Goal: Transaction & Acquisition: Purchase product/service

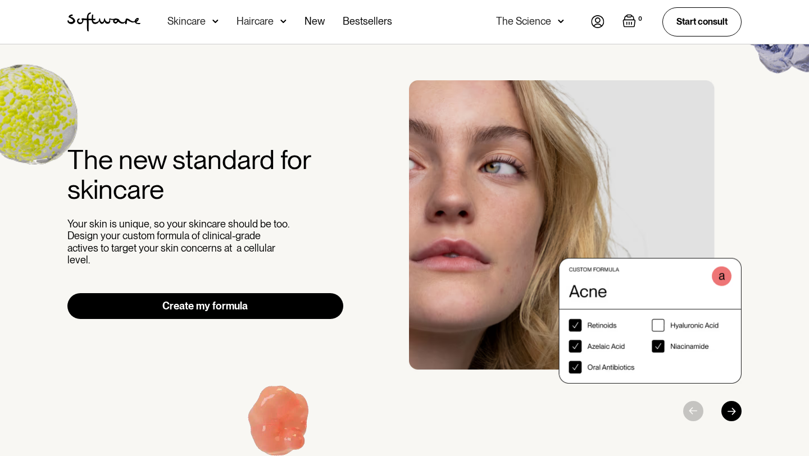
click at [178, 20] on div "Skincare" at bounding box center [186, 21] width 38 height 11
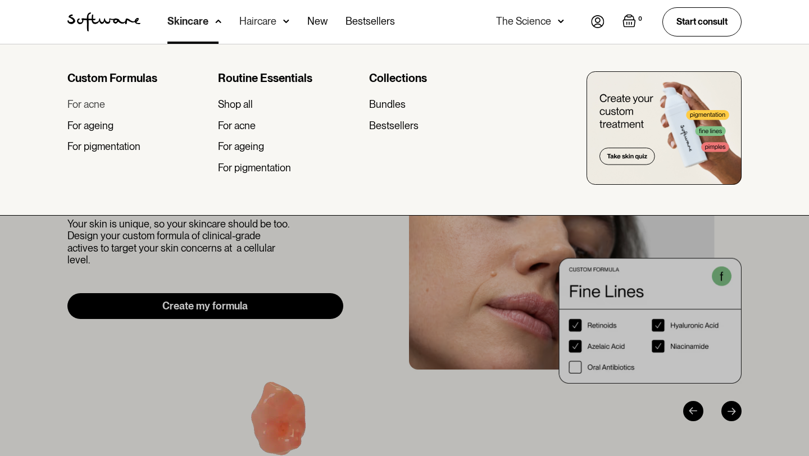
click at [85, 105] on div "For acne" at bounding box center [86, 104] width 38 height 12
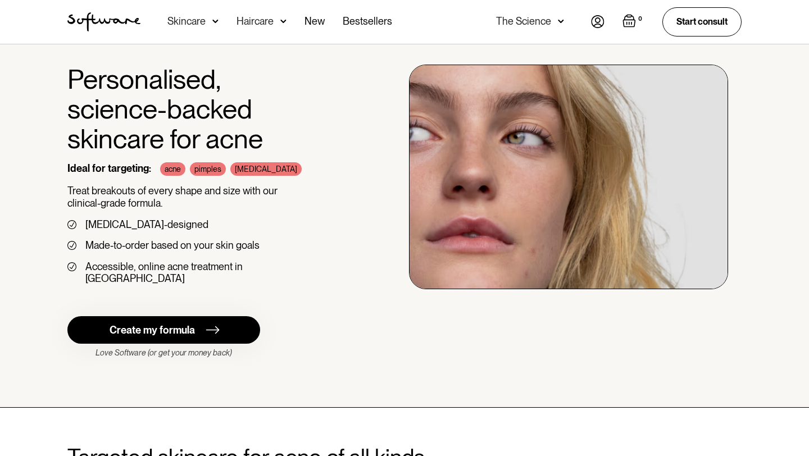
scroll to position [19, 0]
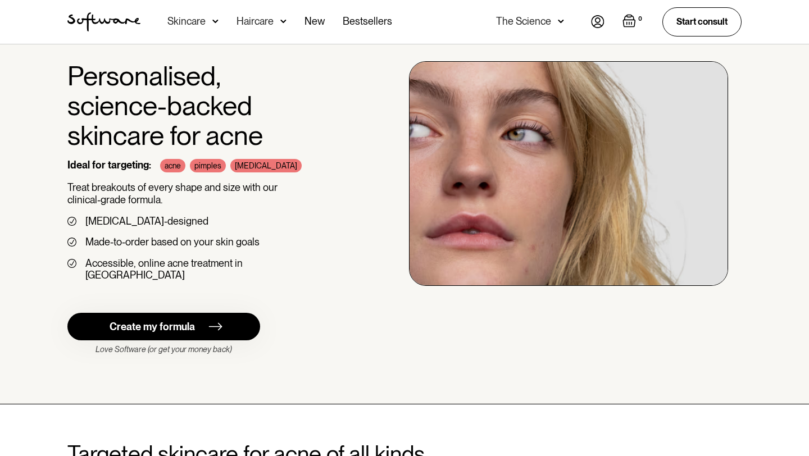
click at [154, 321] on div "Create my formula" at bounding box center [152, 327] width 85 height 12
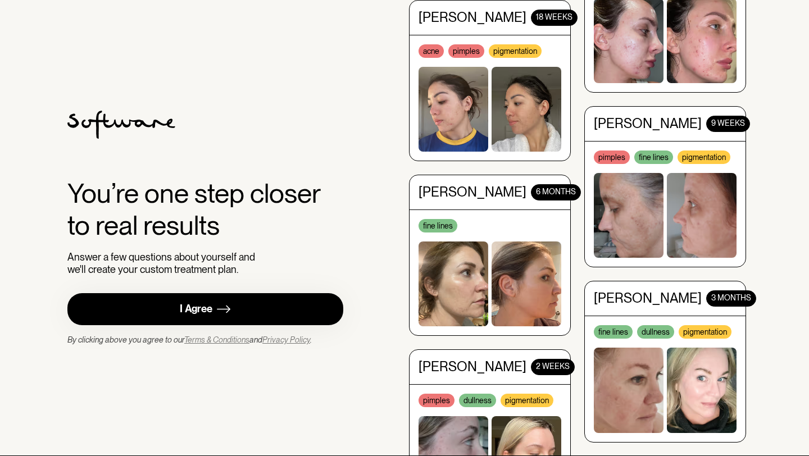
click at [154, 311] on link "I Agree" at bounding box center [205, 309] width 276 height 32
